Goal: Complete application form

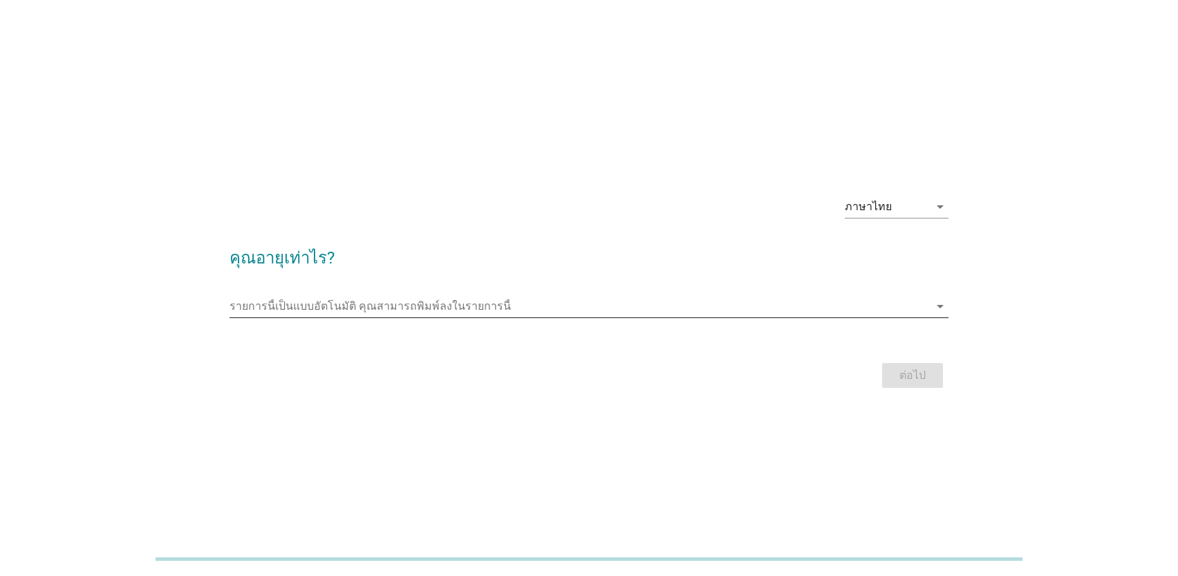
click at [308, 303] on input "รายการนี้เป็นแบบอัตโนมัติ คุณสามารถพิมพ์ลงในรายการนี้" at bounding box center [580, 306] width 700 height 22
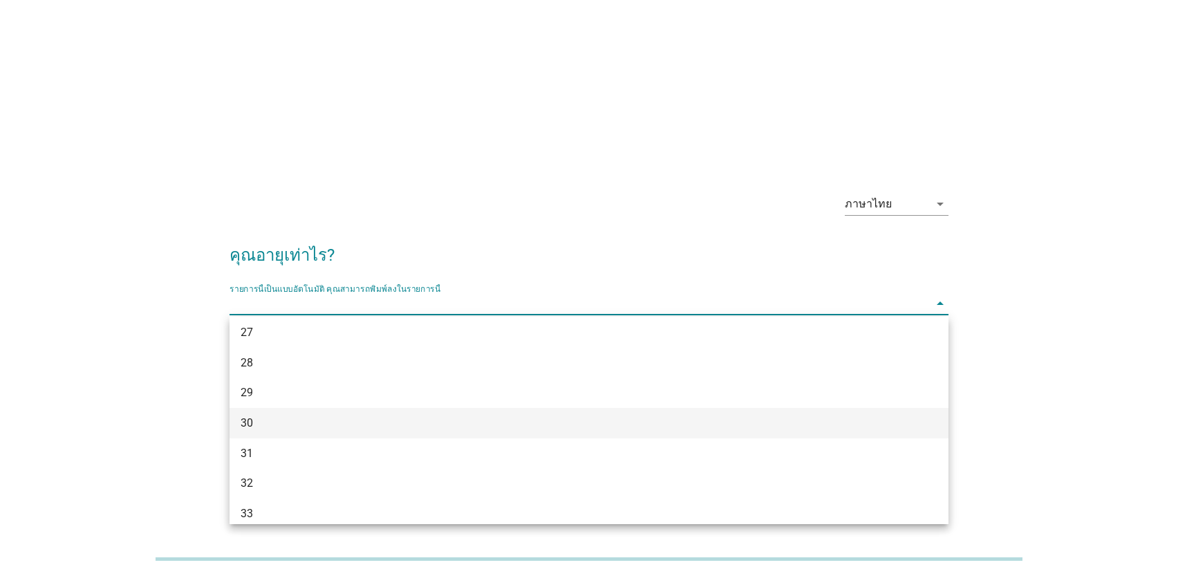
scroll to position [277, 0]
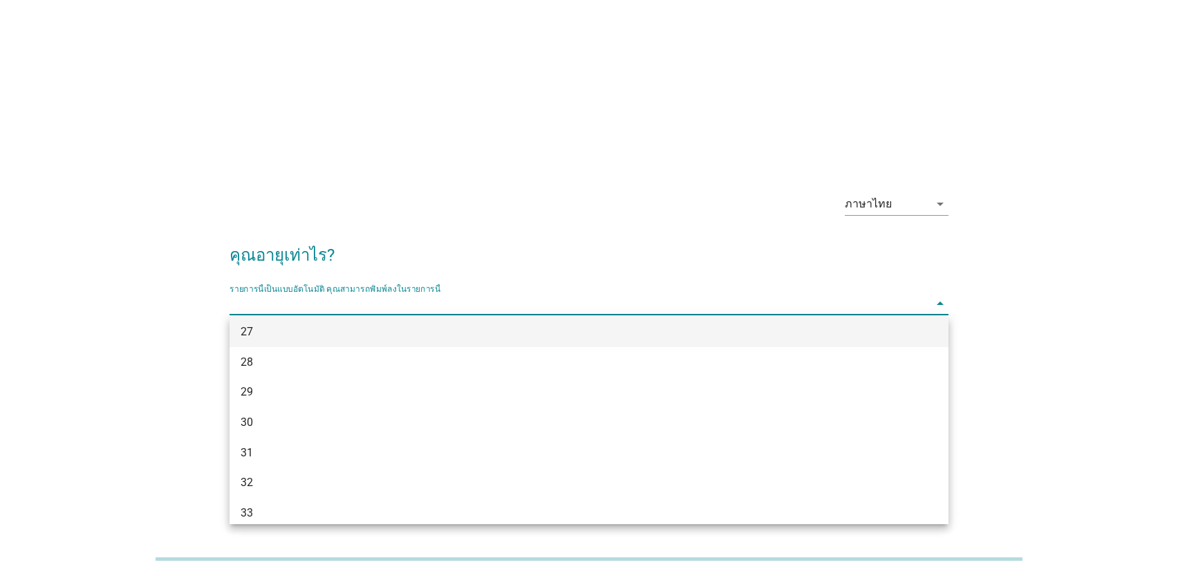
click at [312, 333] on div "27" at bounding box center [560, 332] width 639 height 17
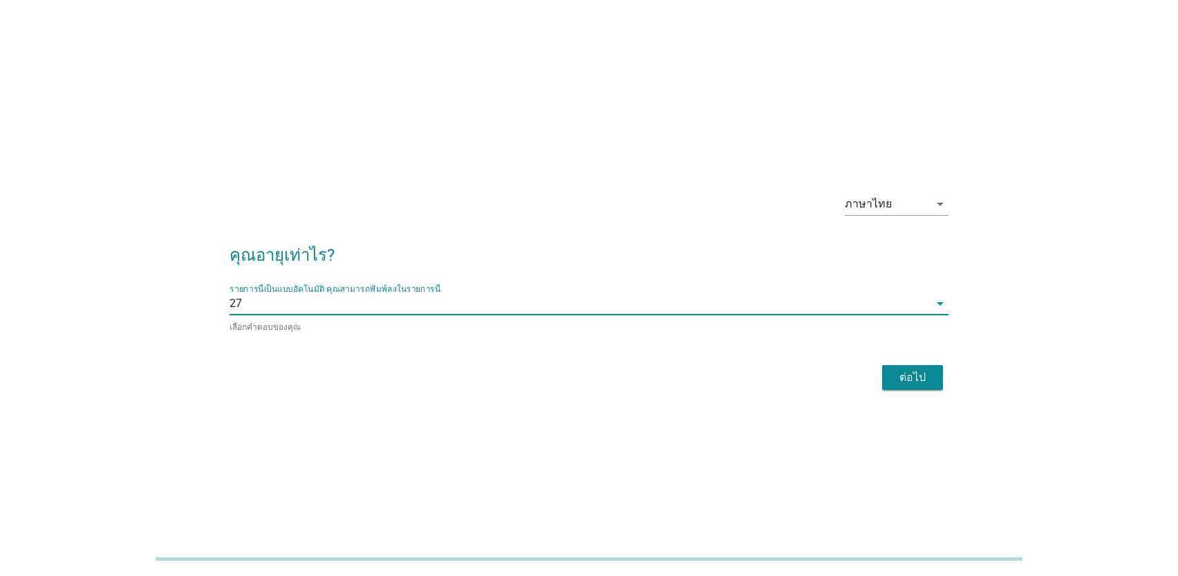
click at [935, 379] on button "ต่อไป" at bounding box center [912, 377] width 61 height 25
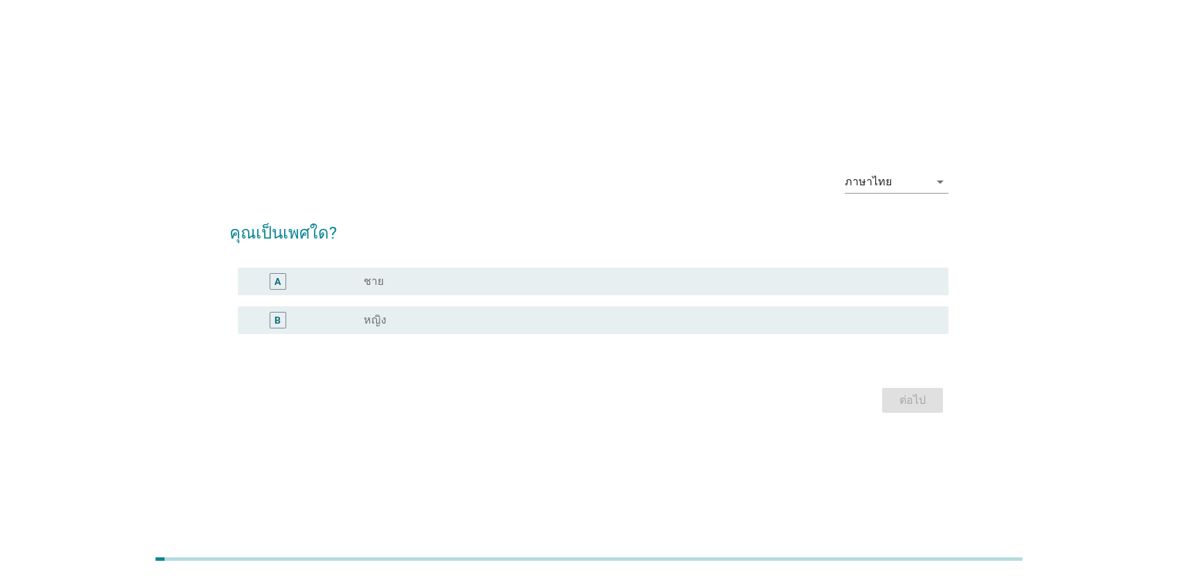
click at [490, 288] on div "radio_button_unchecked ชาย" at bounding box center [645, 281] width 563 height 14
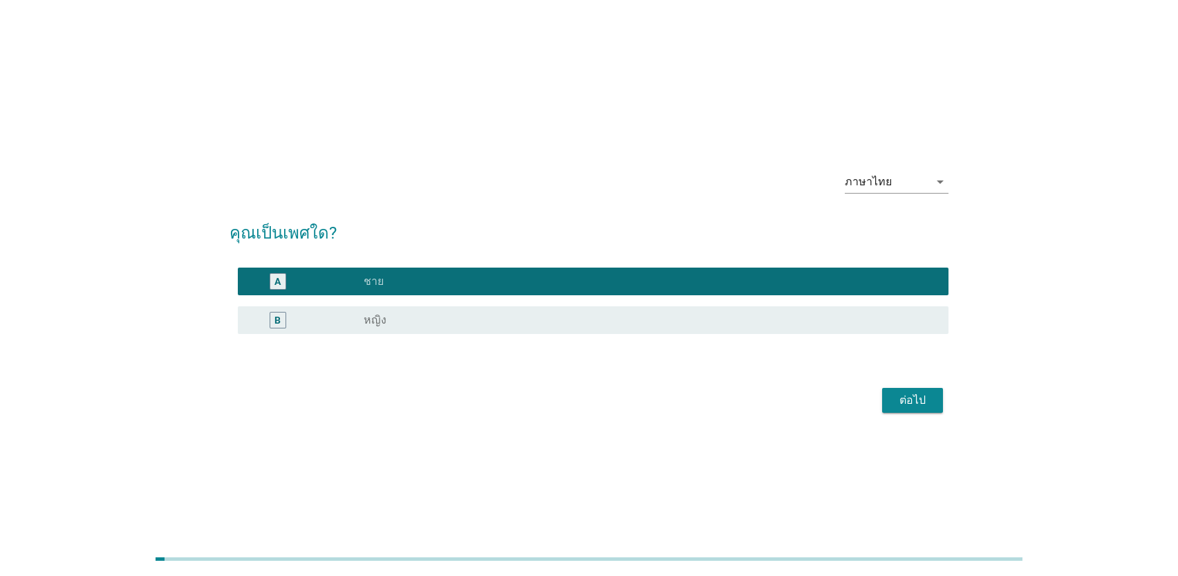
click at [924, 392] on div "ต่อไป" at bounding box center [912, 400] width 39 height 17
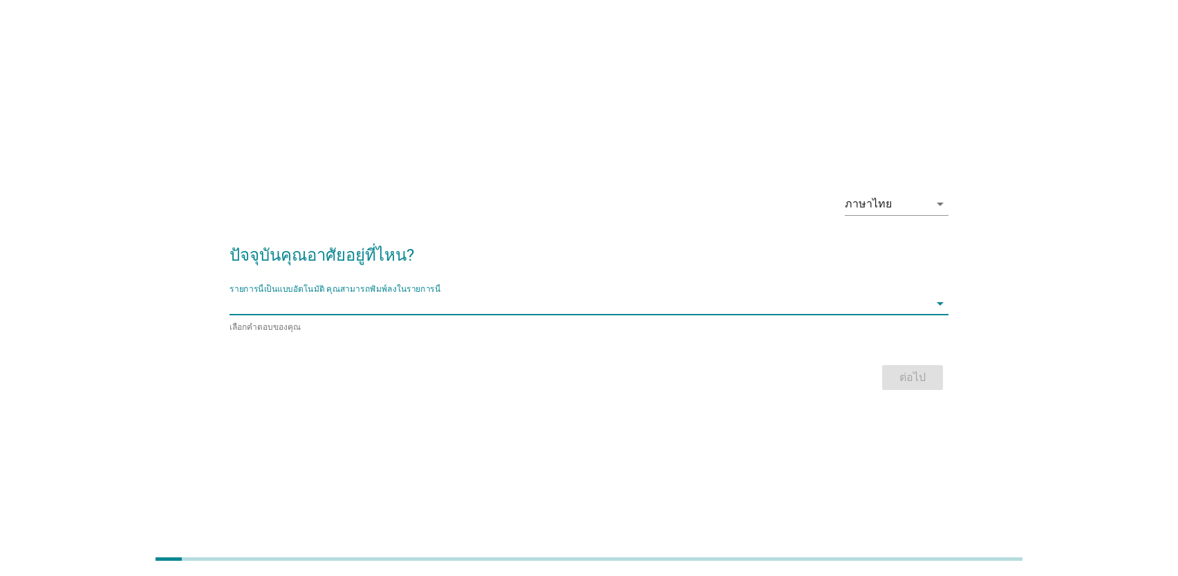
click at [499, 315] on div "รายการนี้เป็นแบบอัตโนมัติ [PERSON_NAME]พิมพ์ลงในรายการนี้ arrow_drop_down" at bounding box center [589, 303] width 719 height 22
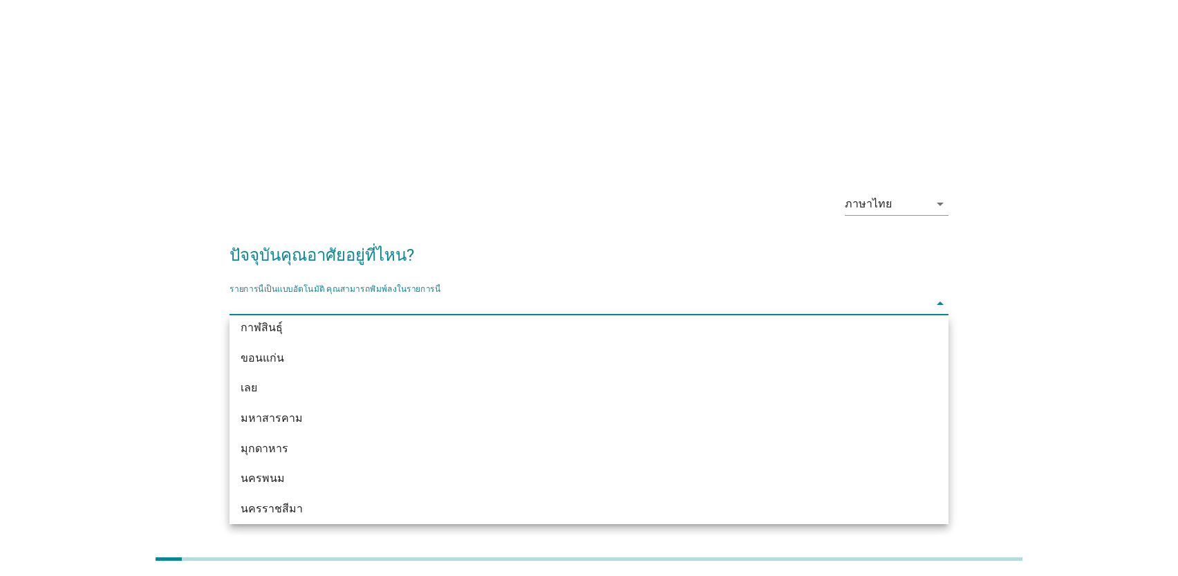
scroll to position [207, 0]
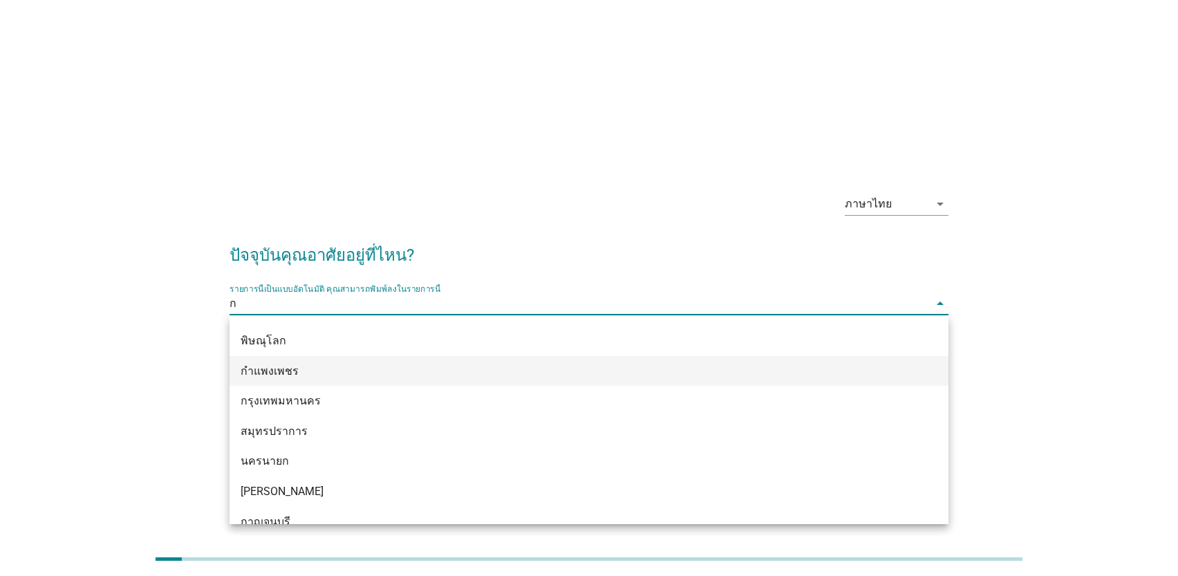
type input "กร"
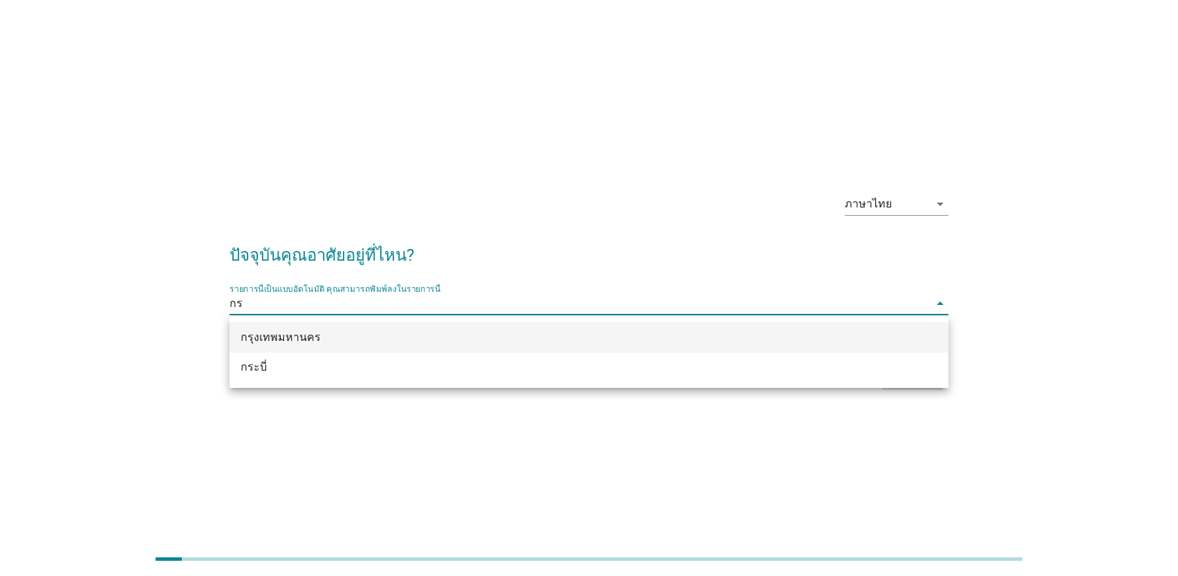
click at [363, 337] on div "กรุงเทพมหานคร" at bounding box center [560, 337] width 639 height 17
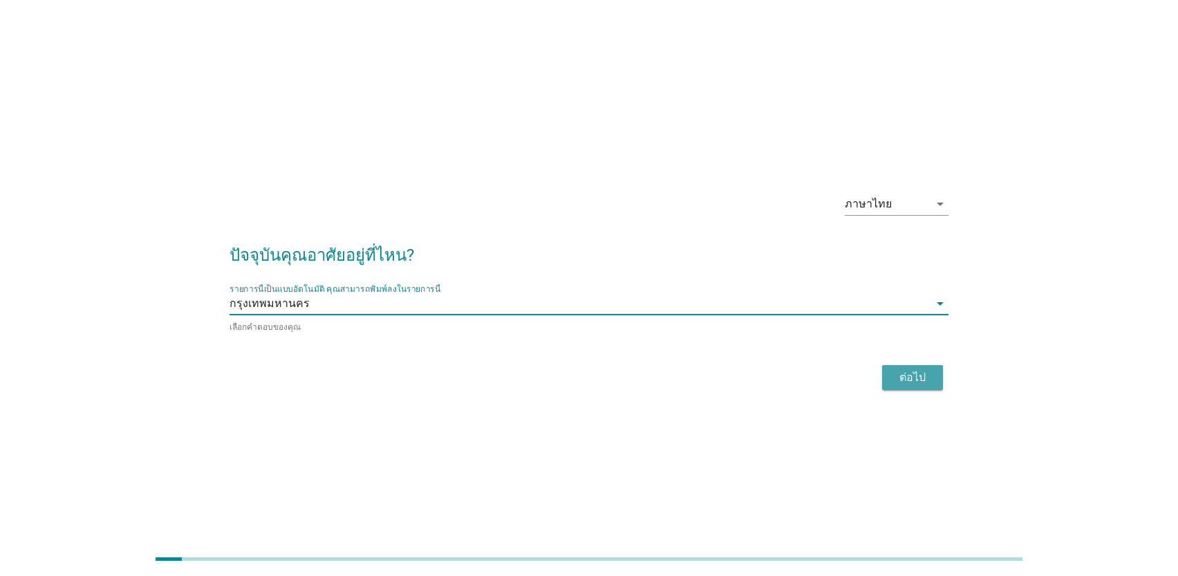
click at [936, 375] on button "ต่อไป" at bounding box center [912, 377] width 61 height 25
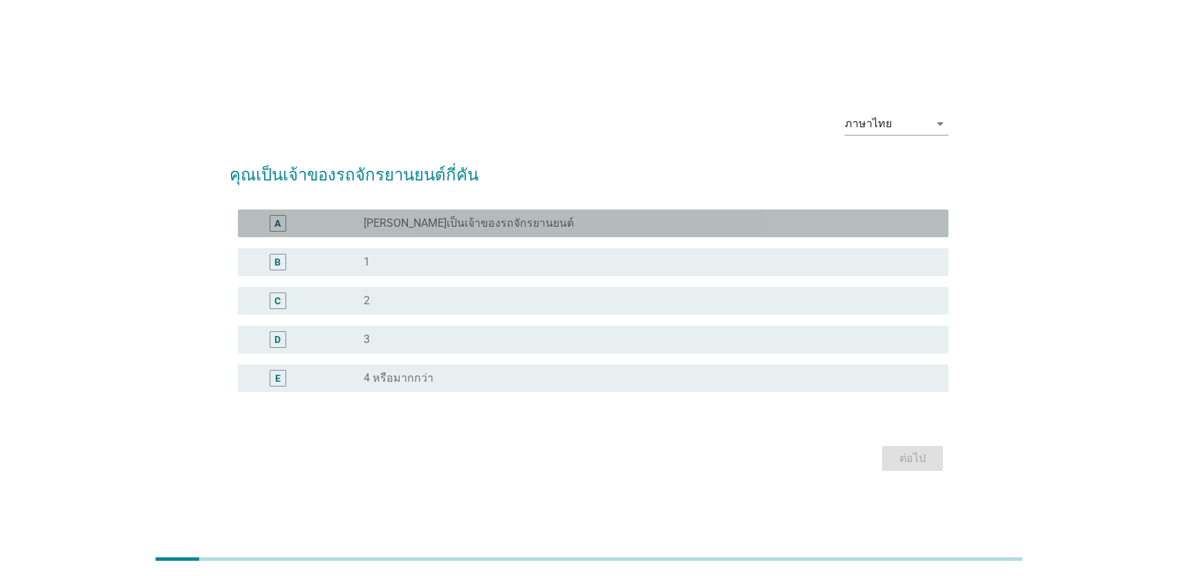
click at [587, 231] on div "radio_button_unchecked [PERSON_NAME]เป็นเจ้าของรถจักรยานยนต์" at bounding box center [651, 223] width 574 height 17
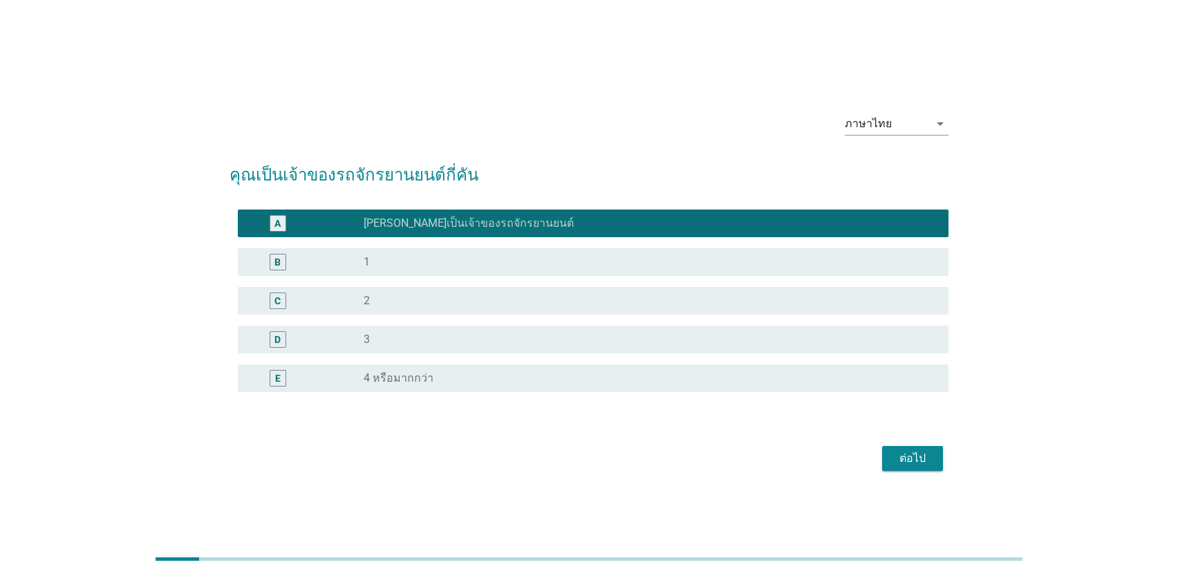
click at [586, 254] on div "radio_button_unchecked 1" at bounding box center [651, 262] width 574 height 17
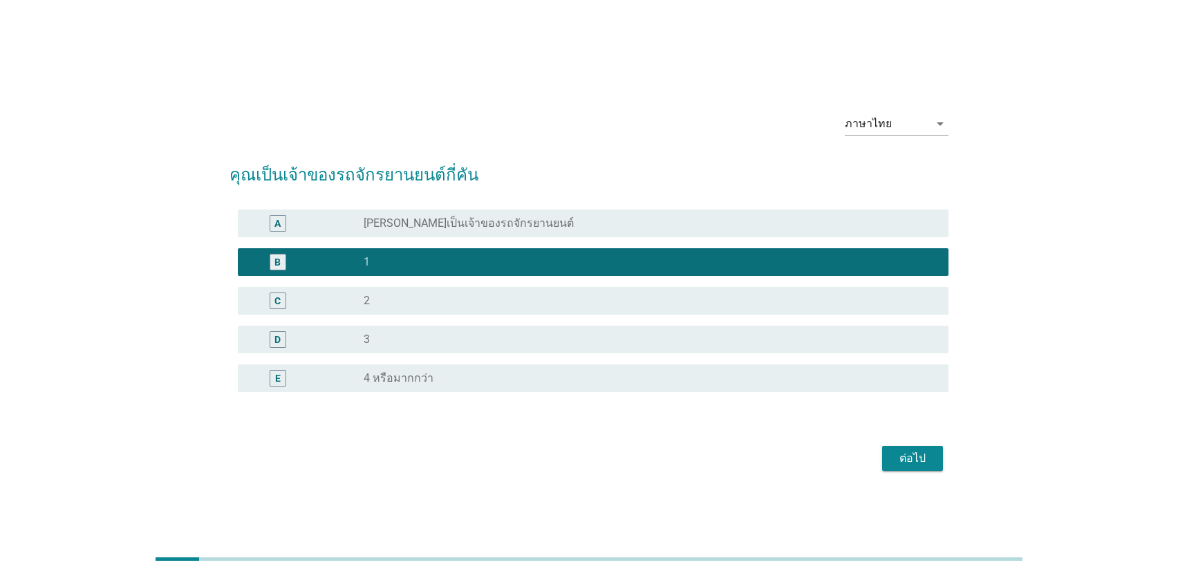
click at [906, 461] on div "ต่อไป" at bounding box center [912, 458] width 39 height 17
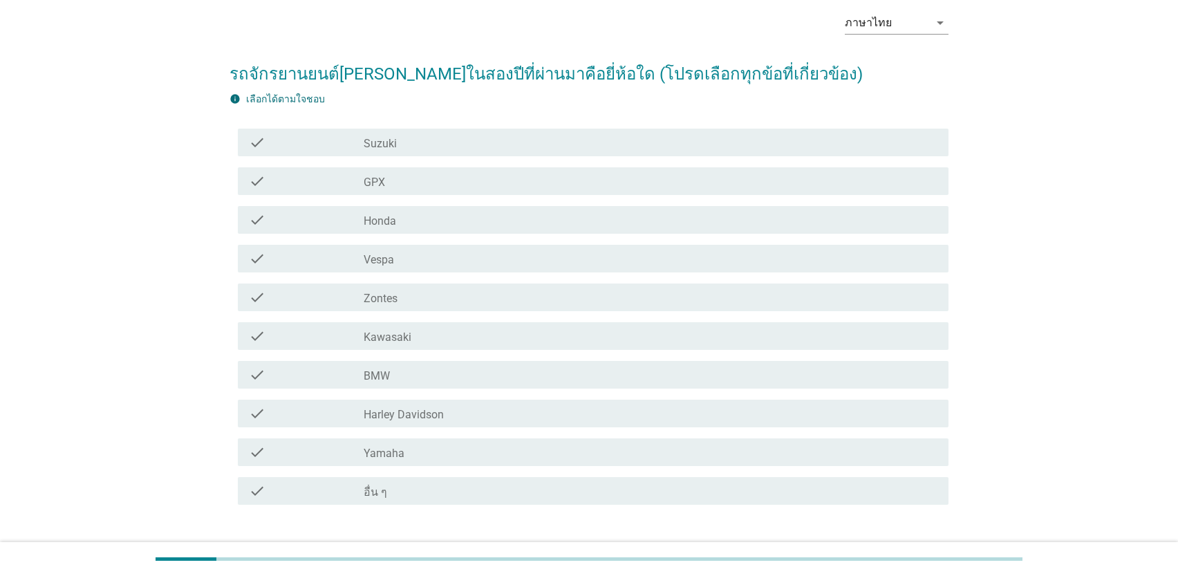
scroll to position [69, 0]
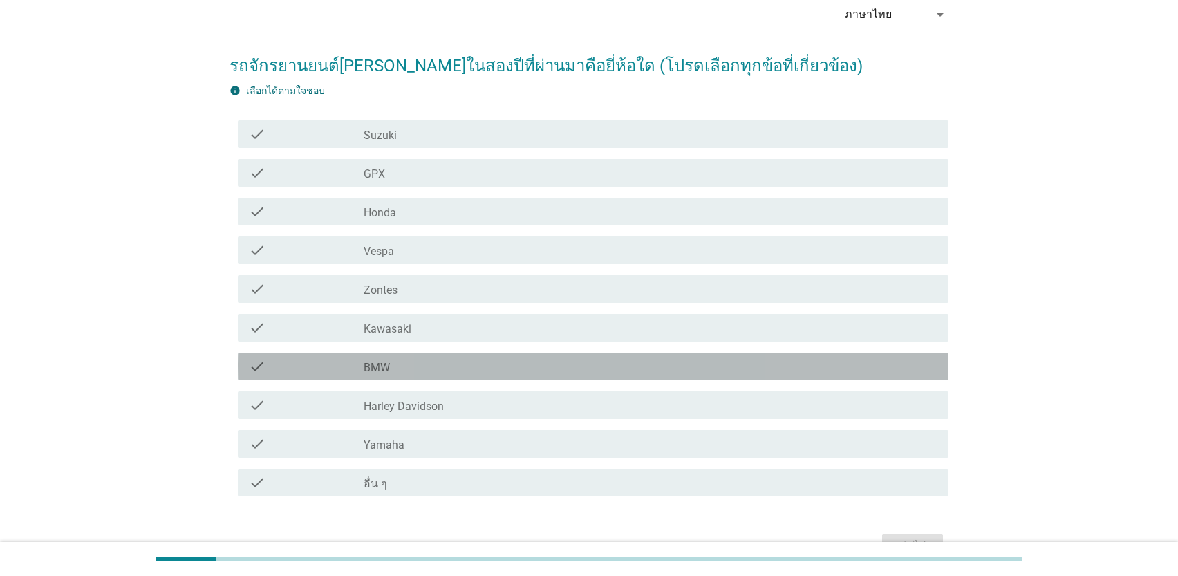
click at [509, 360] on div "check_box_outline_blank BMW" at bounding box center [651, 366] width 574 height 17
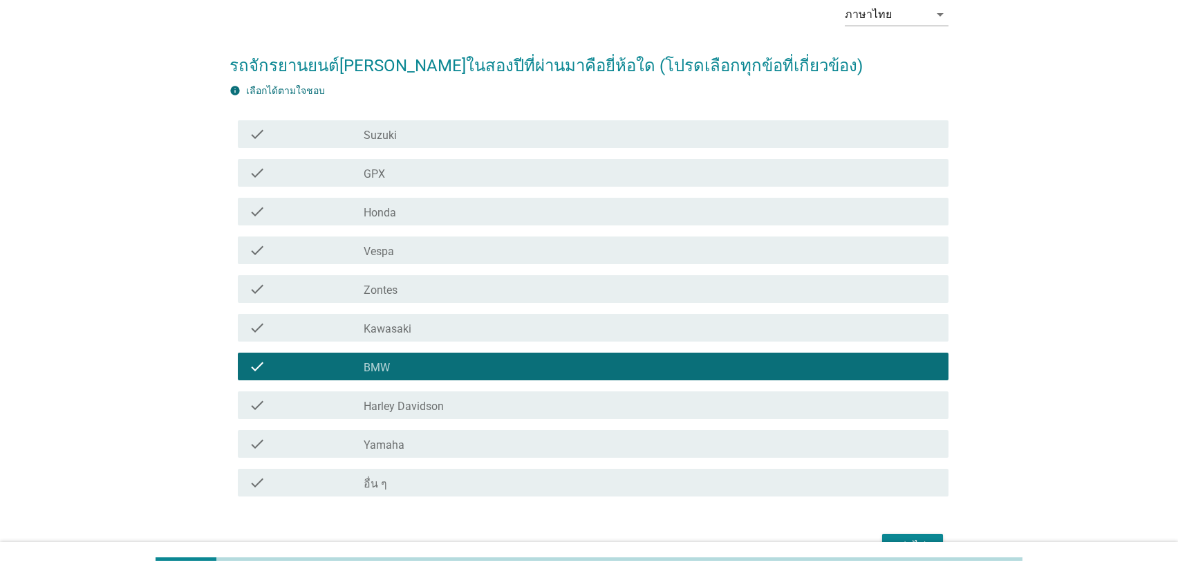
click at [895, 540] on div "ต่อไป" at bounding box center [912, 546] width 39 height 17
